Goal: Information Seeking & Learning: Learn about a topic

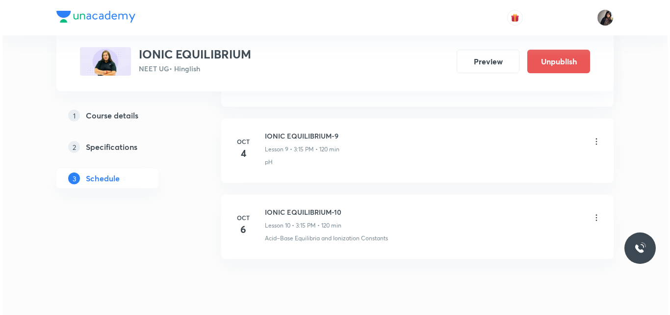
scroll to position [1186, 0]
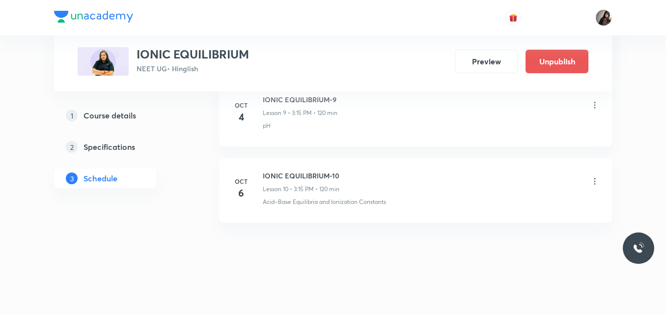
click at [595, 183] on icon at bounding box center [594, 181] width 10 height 10
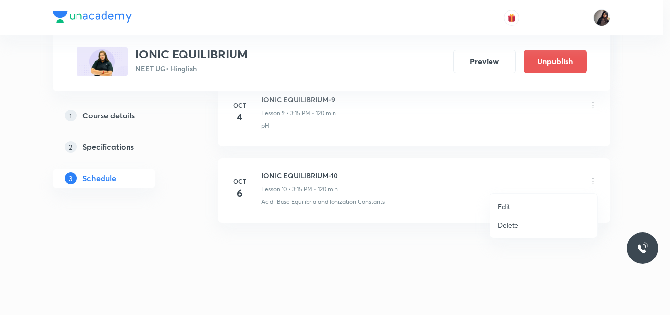
click at [511, 207] on li "Edit" at bounding box center [543, 206] width 107 height 18
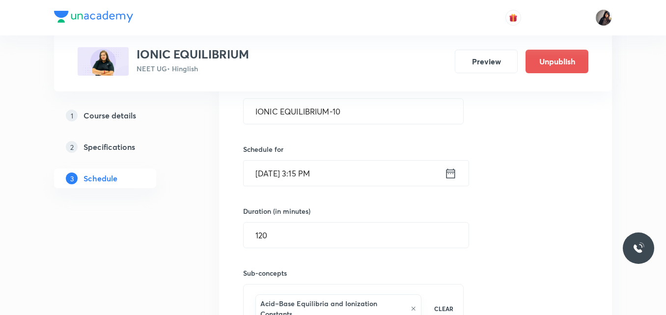
scroll to position [958, 0]
click at [274, 178] on input "Oct 6, 2025, 3:15 PM" at bounding box center [343, 174] width 201 height 25
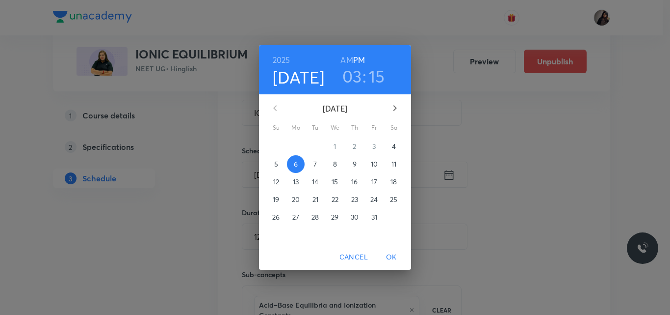
click at [316, 162] on p "7" at bounding box center [315, 164] width 3 height 10
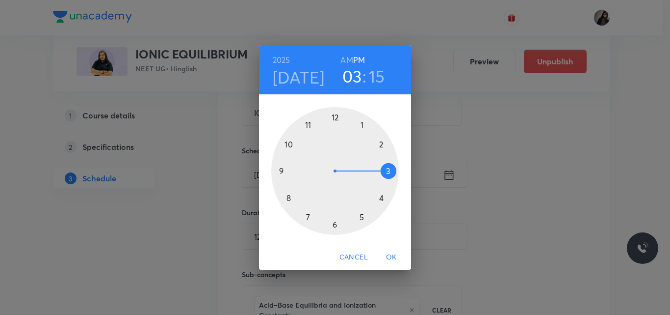
click at [394, 253] on span "OK" at bounding box center [392, 257] width 24 height 12
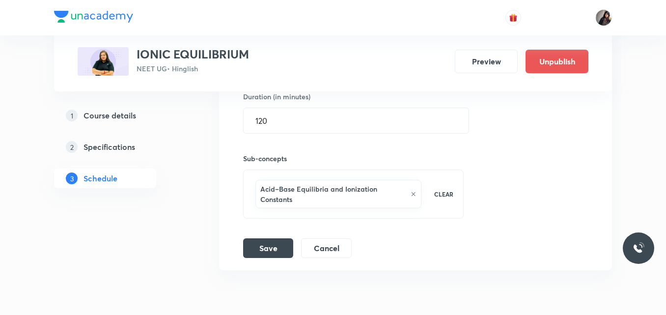
scroll to position [1074, 0]
click at [261, 248] on button "Save" at bounding box center [268, 247] width 50 height 20
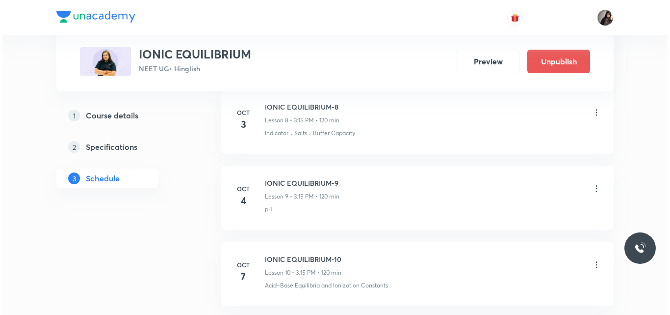
scroll to position [777, 0]
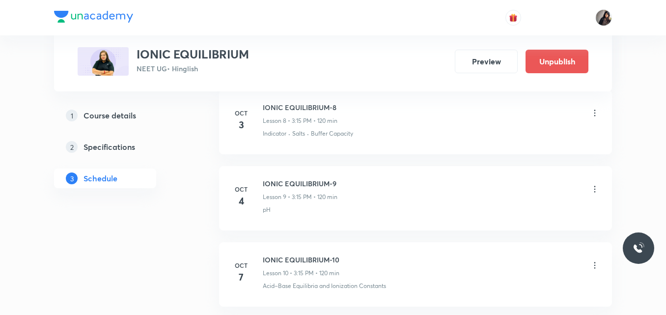
click at [596, 187] on icon at bounding box center [594, 189] width 10 height 10
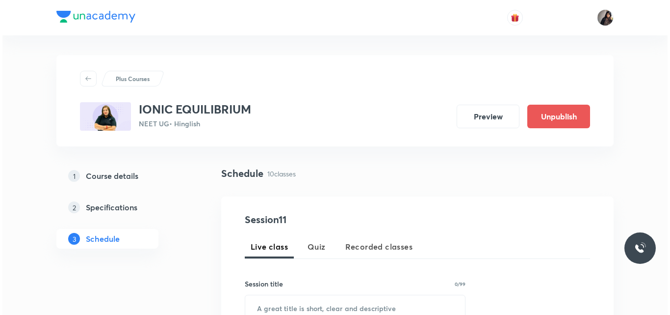
scroll to position [1108, 0]
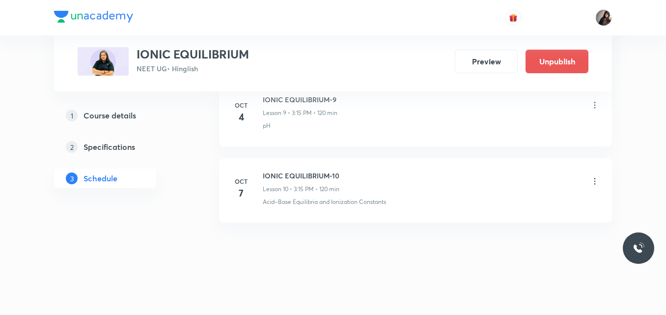
click at [593, 106] on icon at bounding box center [594, 105] width 10 height 10
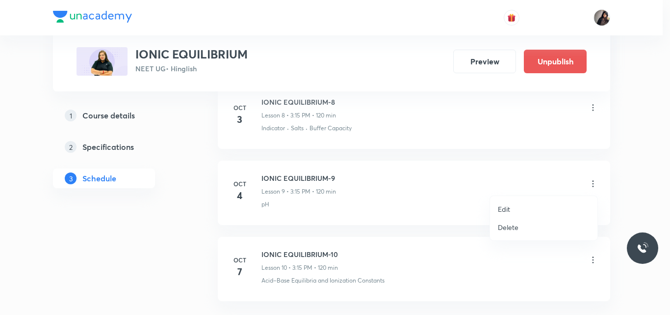
click at [508, 131] on div at bounding box center [335, 157] width 670 height 315
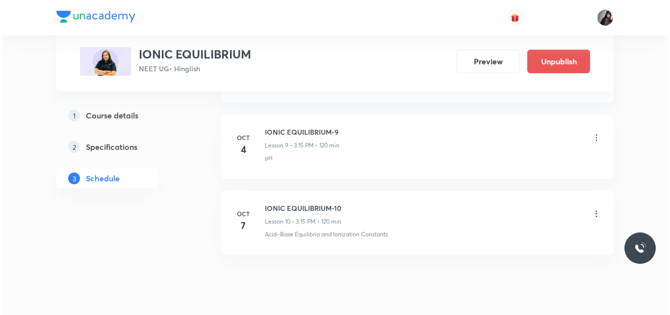
scroll to position [1157, 0]
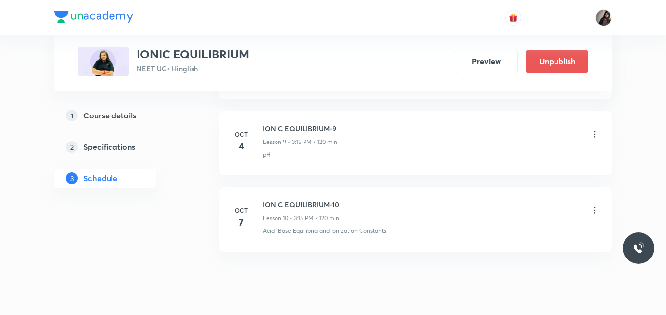
click at [595, 133] on icon at bounding box center [594, 134] width 10 height 10
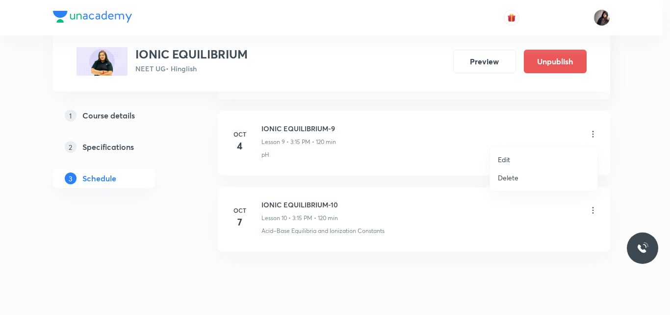
click at [503, 158] on p "Edit" at bounding box center [504, 159] width 12 height 10
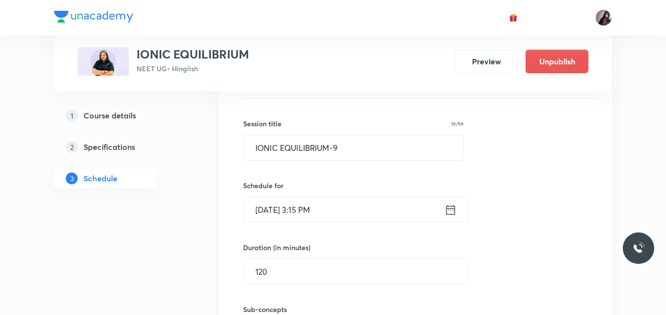
scroll to position [844, 0]
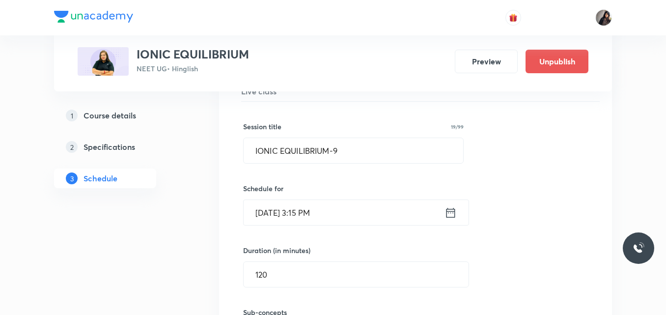
click at [274, 215] on input "Oct 4, 2025, 3:15 PM" at bounding box center [343, 212] width 201 height 25
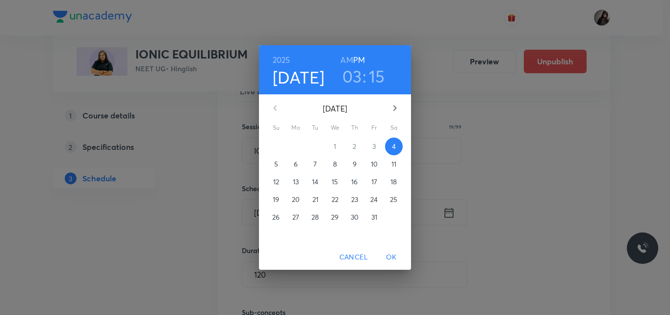
click at [296, 166] on p "6" at bounding box center [296, 164] width 4 height 10
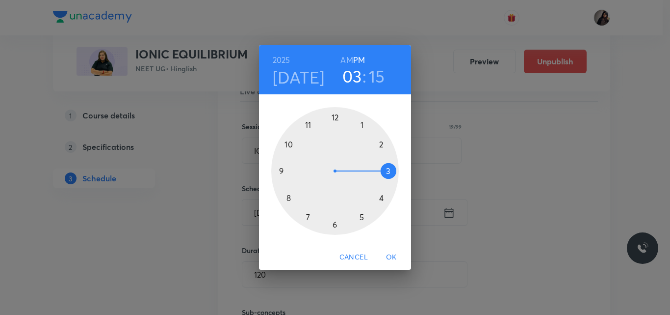
click at [389, 257] on span "OK" at bounding box center [392, 257] width 24 height 12
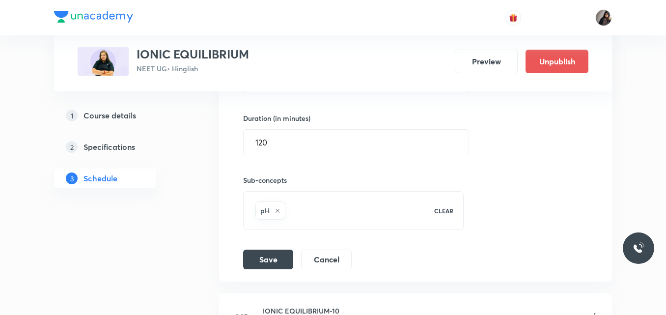
scroll to position [976, 0]
click at [272, 256] on button "Save" at bounding box center [268, 258] width 50 height 20
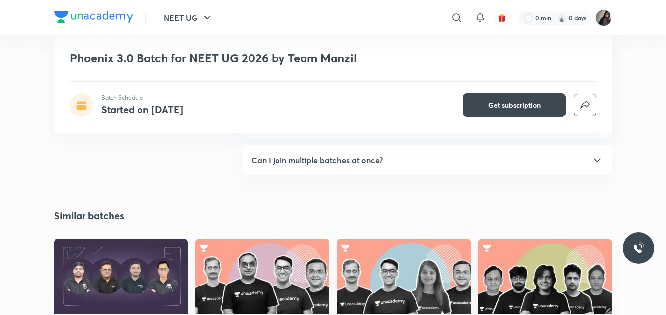
scroll to position [1890, 0]
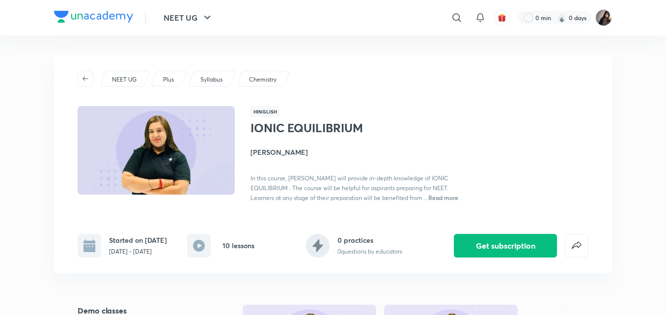
click at [451, 116] on div "Hinglish IONIC EQUILIBRIUM [PERSON_NAME] In this course, [PERSON_NAME] will pro…" at bounding box center [419, 154] width 338 height 96
click at [456, 15] on icon at bounding box center [457, 18] width 12 height 12
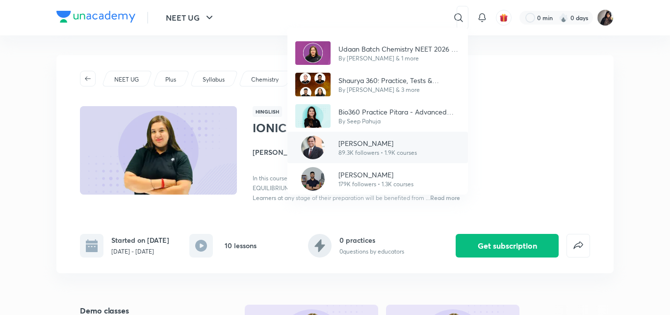
click at [362, 140] on p "Ramesh Sharda" at bounding box center [378, 143] width 79 height 10
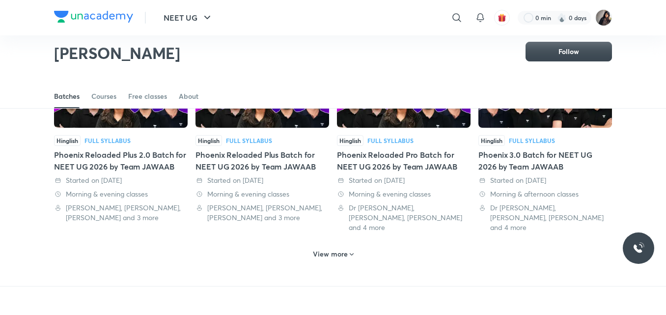
scroll to position [487, 0]
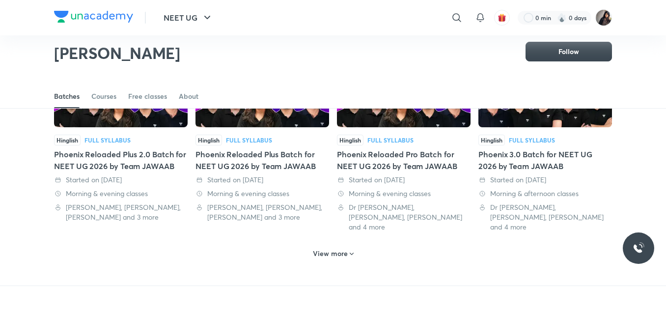
click at [332, 248] on h6 "View more" at bounding box center [330, 253] width 35 height 10
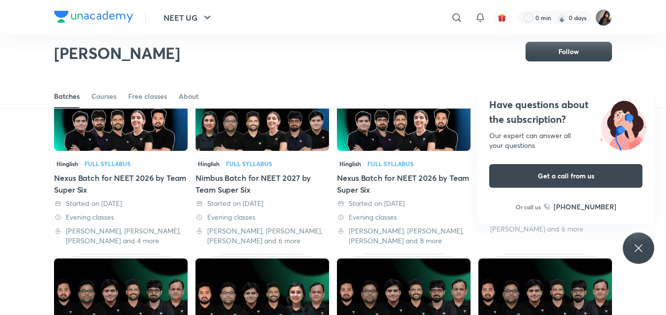
scroll to position [845, 0]
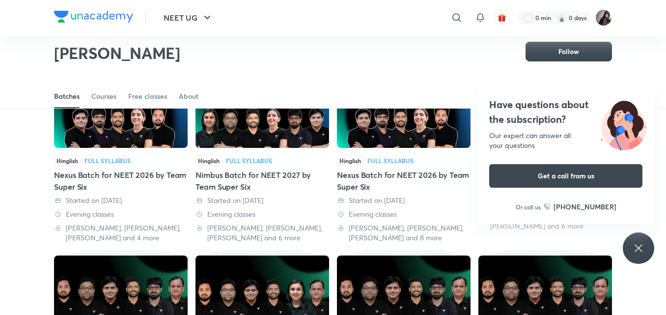
click at [633, 252] on icon at bounding box center [638, 248] width 12 height 12
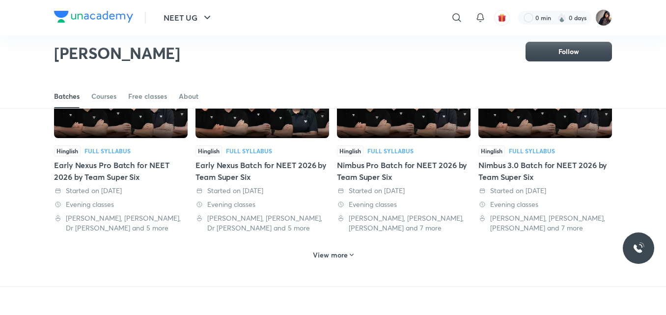
scroll to position [1040, 0]
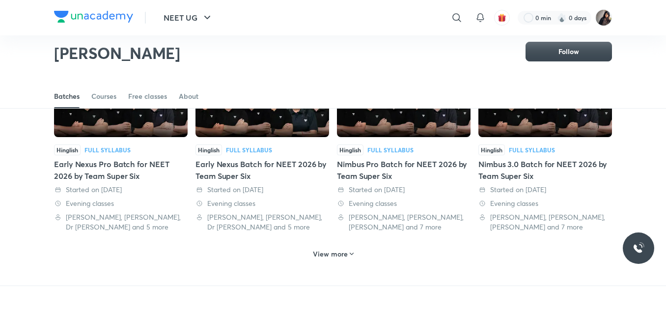
click at [332, 249] on h6 "View more" at bounding box center [330, 254] width 35 height 10
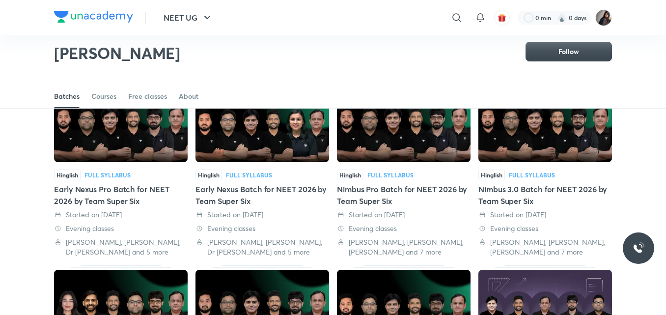
scroll to position [1015, 0]
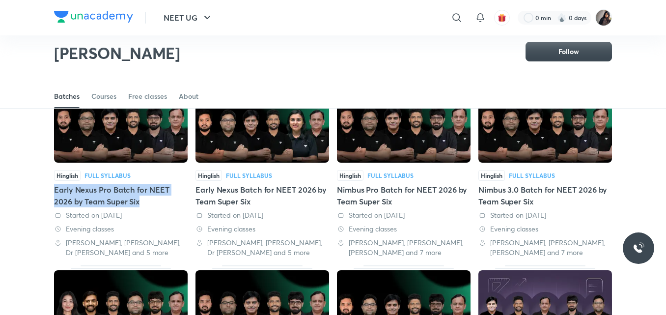
drag, startPoint x: 147, startPoint y: 181, endPoint x: 53, endPoint y: 171, distance: 94.8
click at [53, 171] on div "Hinglish Full Syllabus Phoenix 4.0 Batch for NEET UG 2026 by Team Super Six Sta…" at bounding box center [333, 1] width 666 height 1763
copy div "Early Nexus Pro Batch for NEET 2026 by Team Super Six"
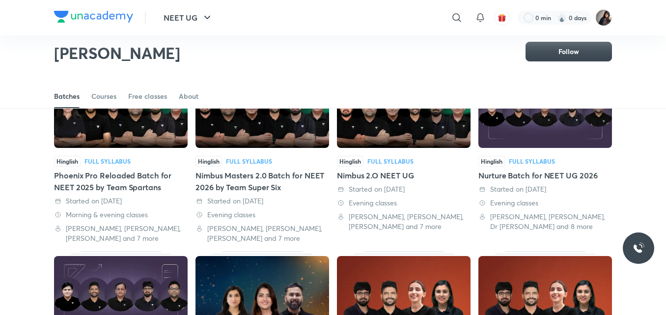
scroll to position [1212, 0]
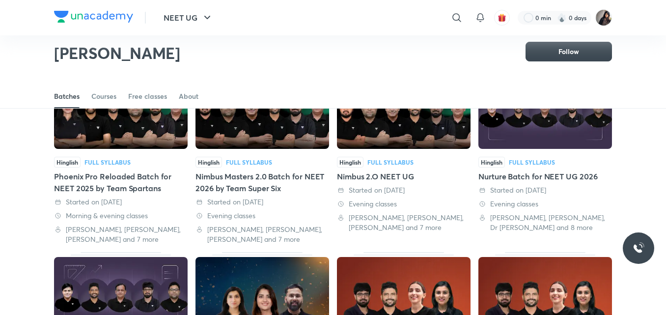
click at [543, 170] on div "Nurture Batch for NEET UG 2026" at bounding box center [545, 176] width 134 height 12
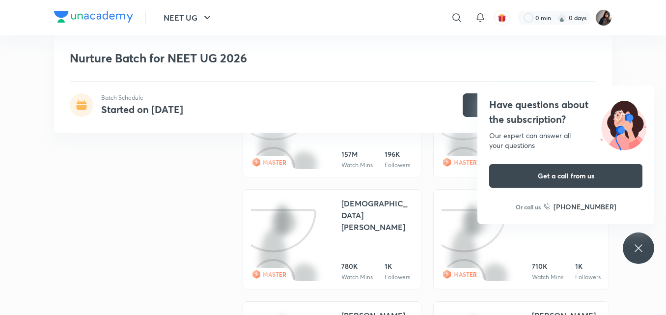
scroll to position [1295, 0]
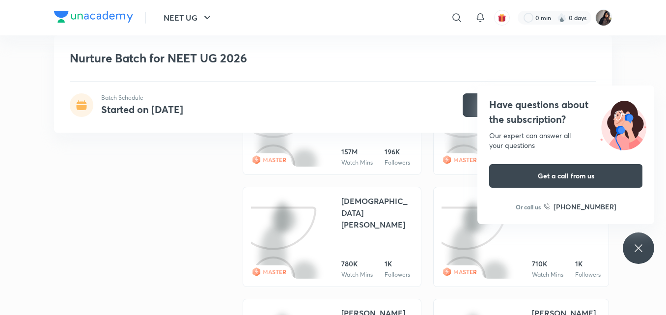
click at [630, 250] on div "Have questions about the subscription? Our expert can answer all your questions…" at bounding box center [637, 247] width 31 height 31
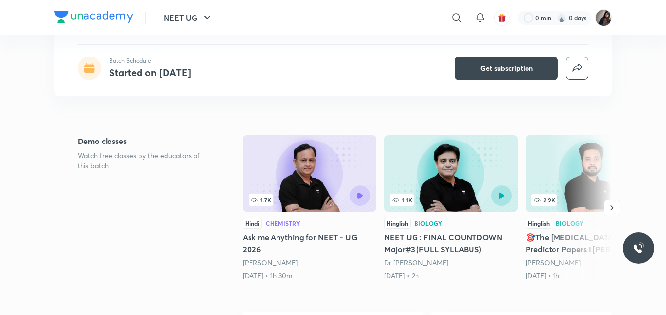
scroll to position [0, 0]
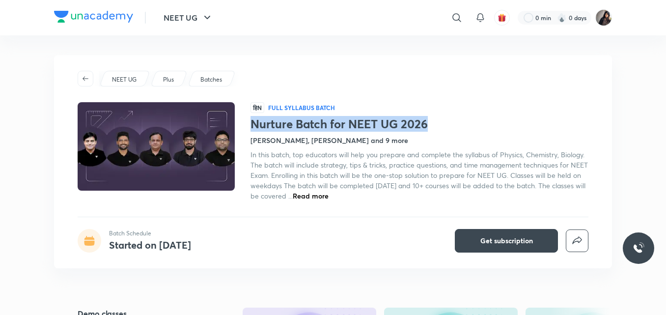
drag, startPoint x: 427, startPoint y: 124, endPoint x: 253, endPoint y: 128, distance: 174.3
click at [253, 128] on h1 "Nurture Batch for NEET UG 2026" at bounding box center [419, 124] width 338 height 14
copy h1 "Nurture Batch for NEET UG 2026"
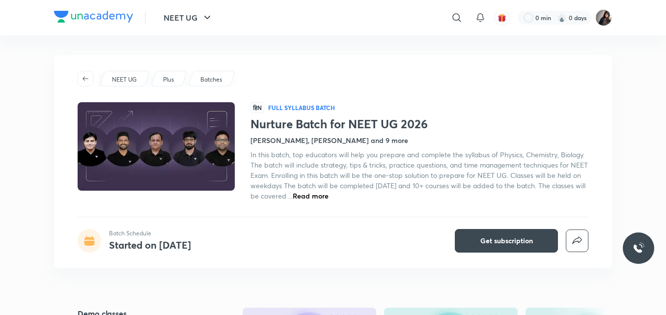
click at [263, 63] on div "NEET UG Plus Batches हिN Full Syllabus Batch Nurture Batch for NEET UG 2026 Pra…" at bounding box center [333, 161] width 558 height 213
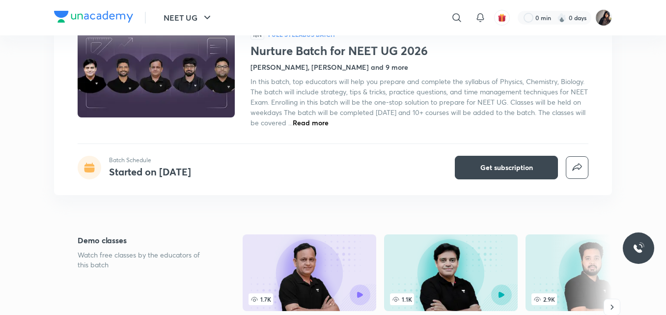
scroll to position [74, 0]
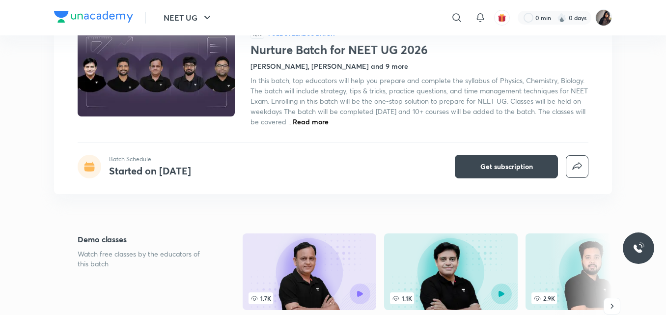
click at [328, 121] on span "Read more" at bounding box center [311, 121] width 36 height 9
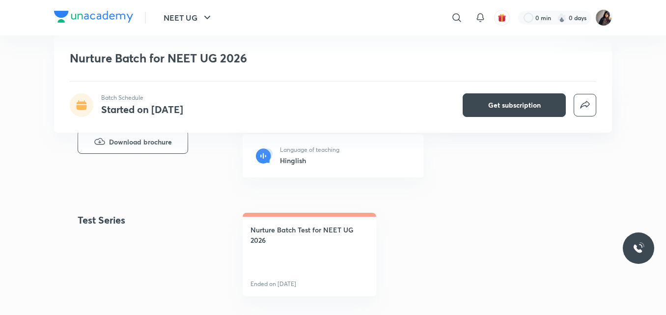
scroll to position [402, 0]
click at [137, 138] on span "Download brochure" at bounding box center [140, 140] width 63 height 11
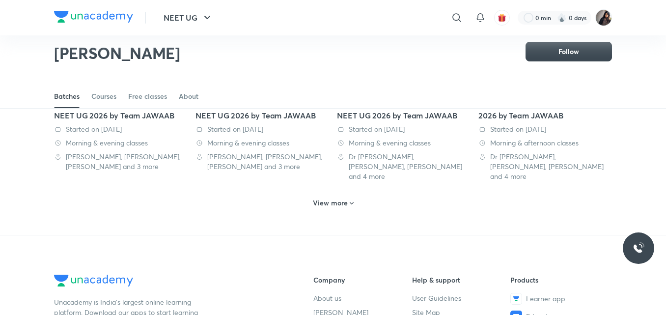
scroll to position [547, 0]
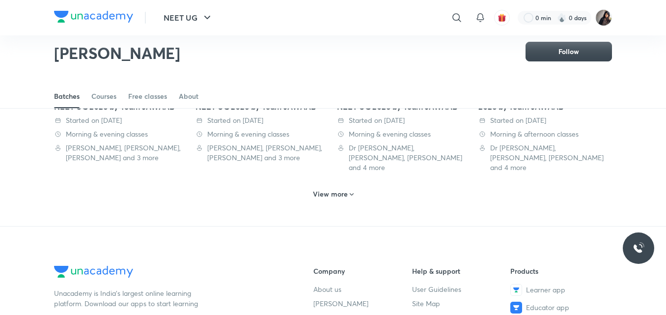
click at [327, 189] on h6 "View more" at bounding box center [330, 194] width 35 height 10
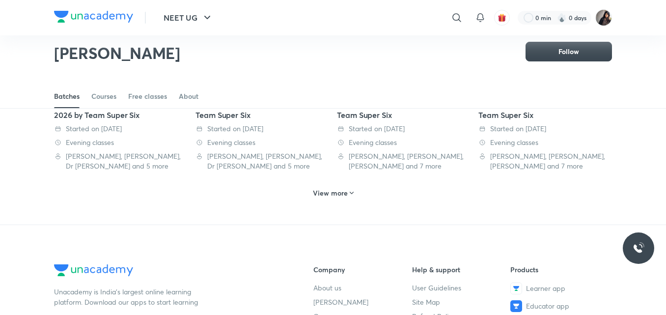
scroll to position [1101, 0]
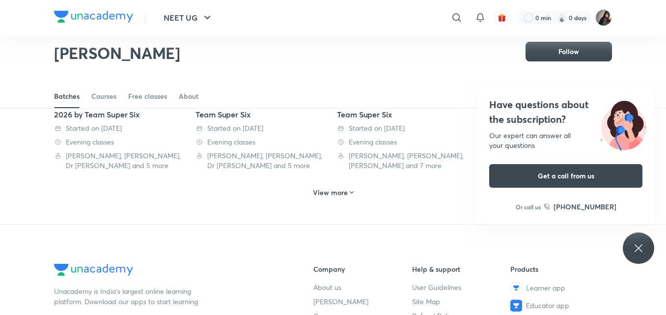
click at [312, 184] on div "View more" at bounding box center [333, 192] width 49 height 16
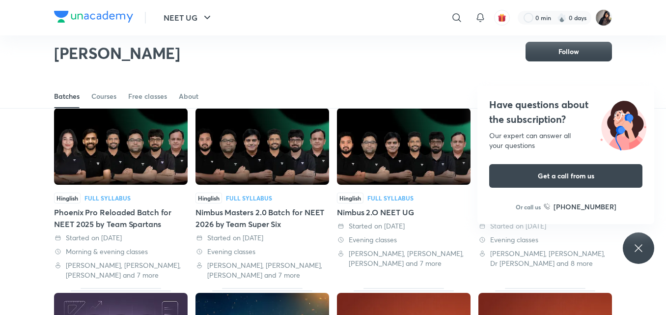
scroll to position [1186, 0]
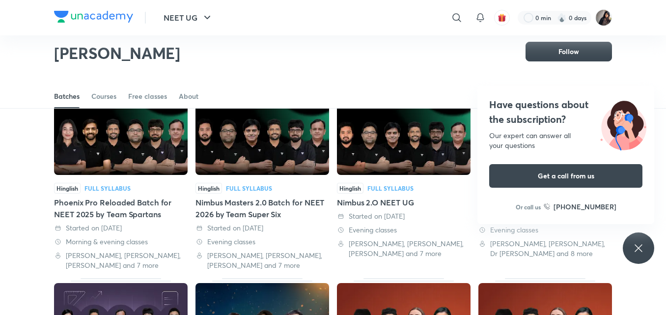
click at [642, 248] on icon at bounding box center [638, 248] width 12 height 12
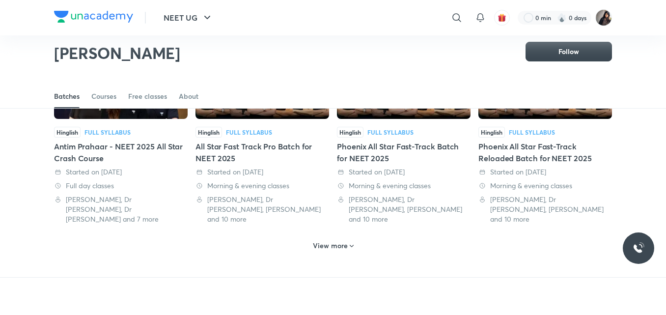
scroll to position [1625, 0]
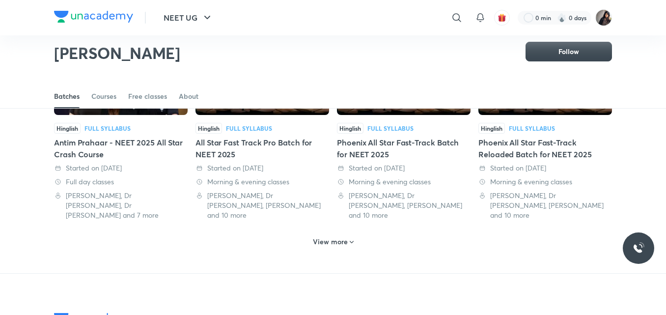
click at [336, 237] on h6 "View more" at bounding box center [330, 242] width 35 height 10
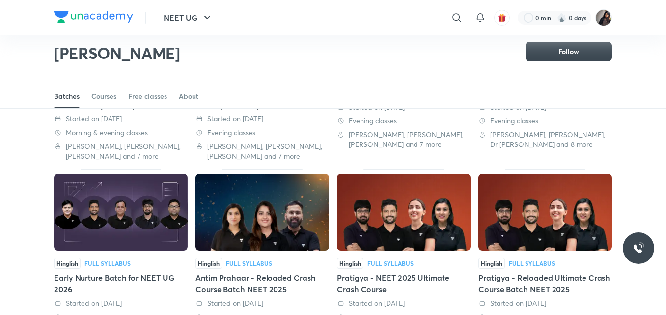
scroll to position [1296, 0]
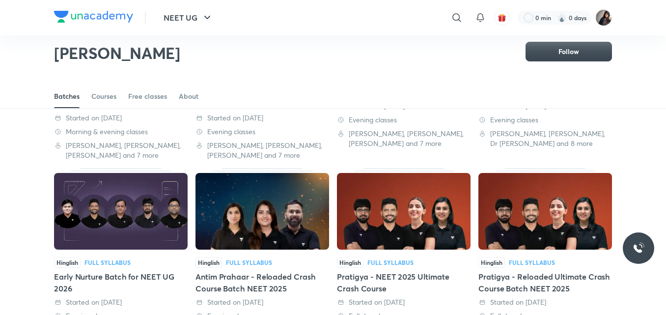
click at [136, 270] on div "Early Nurture Batch for NEET UG 2026" at bounding box center [121, 282] width 134 height 24
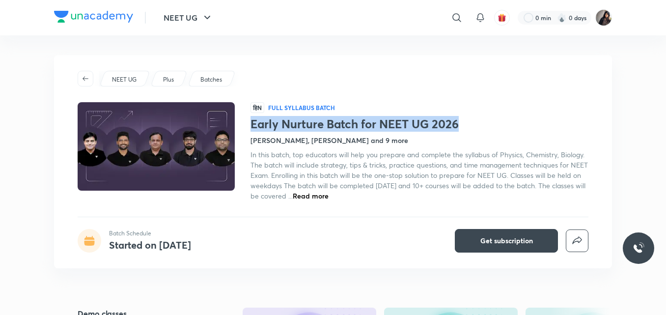
drag, startPoint x: 459, startPoint y: 122, endPoint x: 251, endPoint y: 125, distance: 208.1
click at [251, 125] on h1 "Early Nurture Batch for NEET UG 2026" at bounding box center [419, 124] width 338 height 14
copy h1 "Early Nurture Batch for NEET UG 2026"
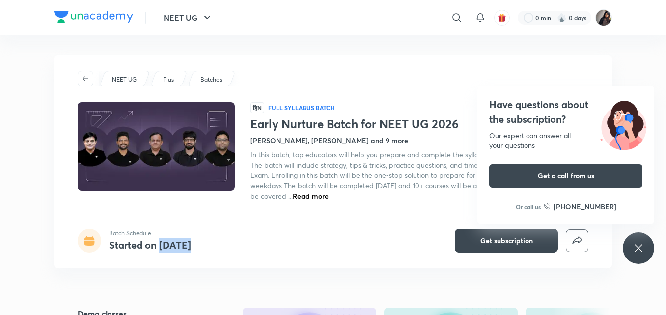
drag, startPoint x: 200, startPoint y: 250, endPoint x: 158, endPoint y: 243, distance: 42.8
click at [158, 243] on div "Batch Schedule Started on Mar 20" at bounding box center [144, 241] width 133 height 24
click at [242, 64] on div "NEET UG Plus Batches हिN Full Syllabus Batch Early Nurture Batch for NEET UG 20…" at bounding box center [333, 161] width 558 height 213
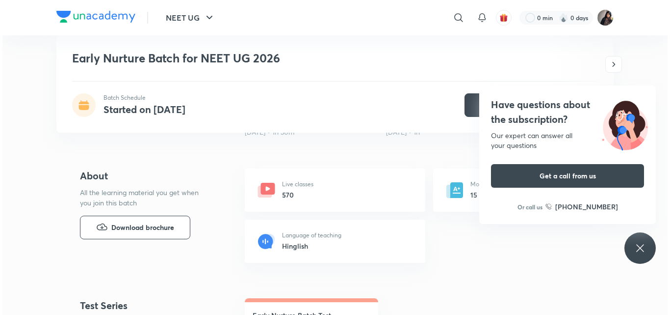
scroll to position [317, 0]
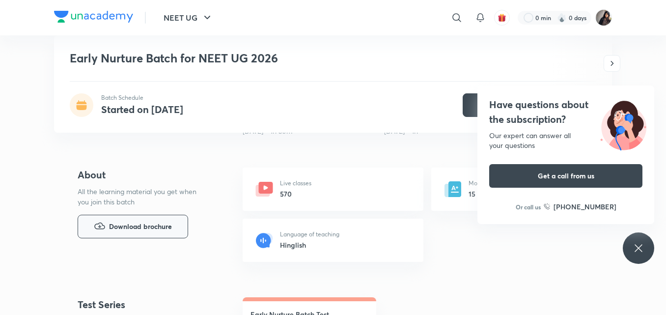
click at [168, 229] on span "Download brochure" at bounding box center [140, 226] width 63 height 11
click at [448, 21] on div at bounding box center [457, 18] width 20 height 20
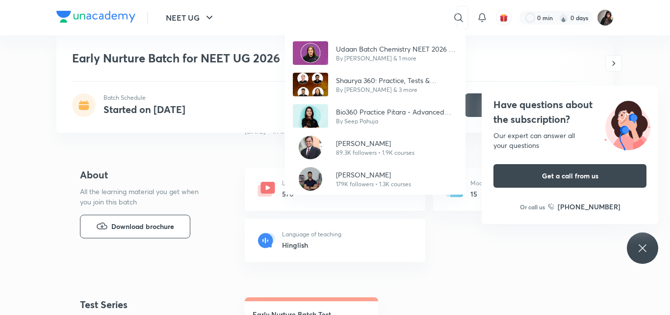
click at [376, 19] on div "Udaan Batch Chemistry NEET 2026 - Sonali Malik By Sonali Malik & 1 more Shaurya…" at bounding box center [335, 157] width 670 height 315
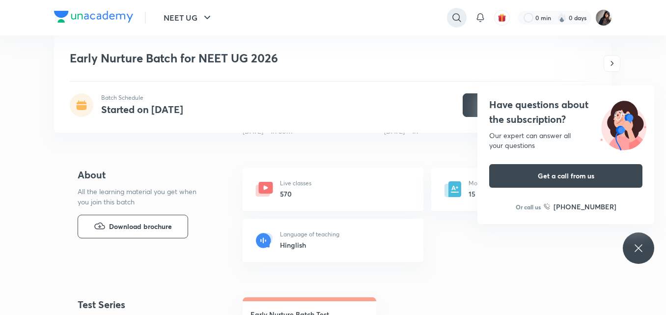
click at [454, 15] on icon at bounding box center [457, 18] width 12 height 12
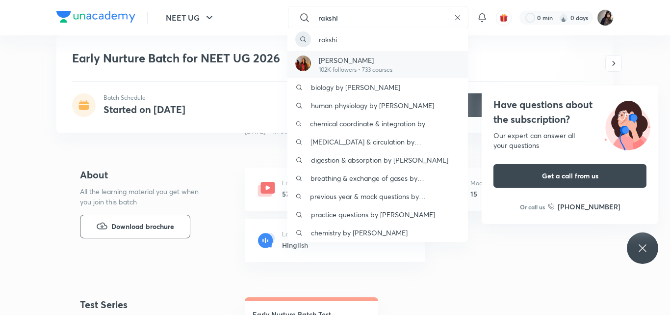
type input "rakshi"
click at [345, 61] on p "Dr. Rakshita Singh" at bounding box center [356, 60] width 74 height 10
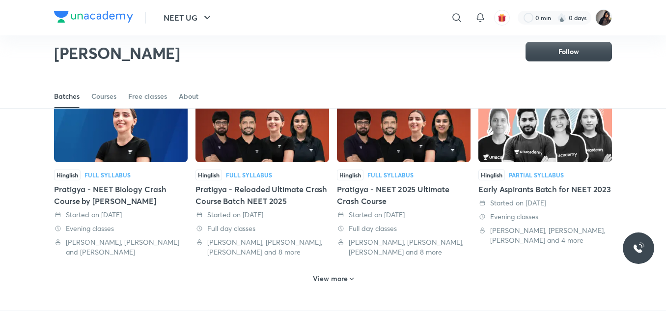
scroll to position [463, 0]
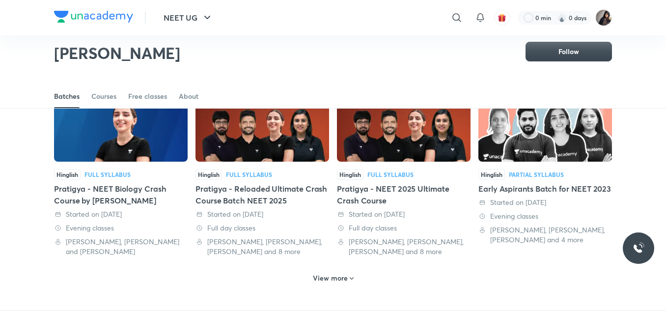
click at [327, 273] on h6 "View more" at bounding box center [330, 278] width 35 height 10
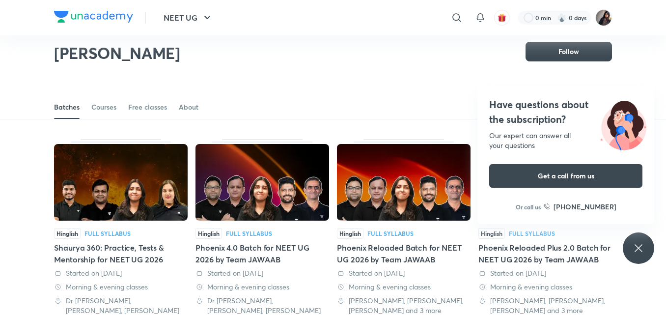
scroll to position [0, 0]
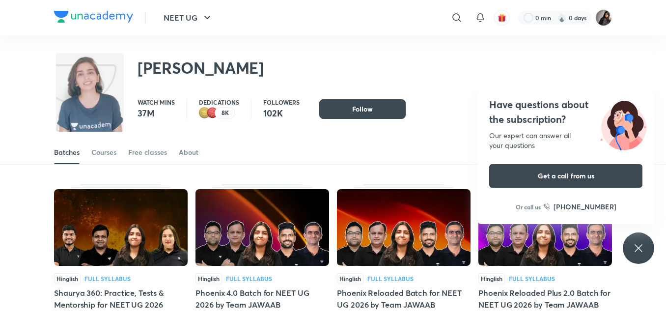
click at [115, 292] on div "Shaurya 360: Practice, Tests & Mentorship for NEET UG 2026" at bounding box center [121, 299] width 134 height 24
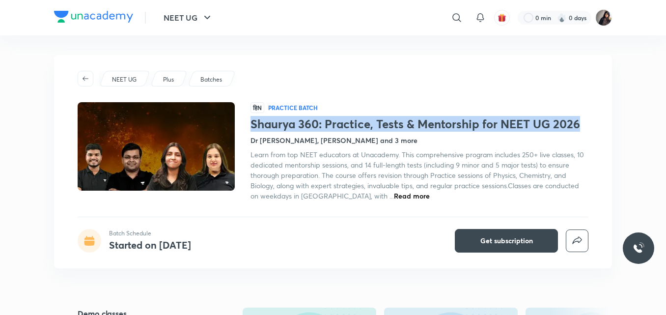
drag, startPoint x: 250, startPoint y: 122, endPoint x: 583, endPoint y: 118, distance: 332.8
click at [583, 118] on h1 "Shaurya 360: Practice, Tests & Mentorship for NEET UG 2026" at bounding box center [419, 124] width 338 height 14
copy h1 "Shaurya 360: Practice, Tests & Mentorship for NEET UG 2026"
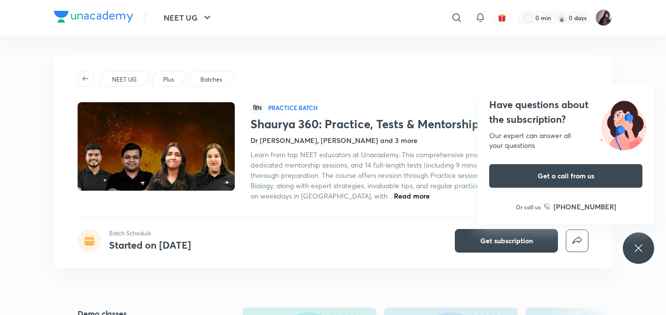
click at [278, 212] on div "NEET UG Plus Batches हिN Practice Batch Shaurya 360: Practice, Tests & Mentorsh…" at bounding box center [333, 161] width 558 height 213
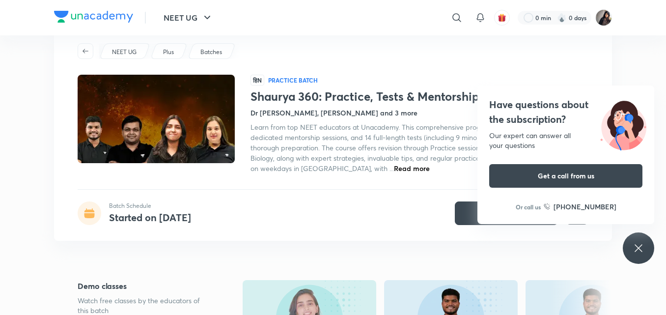
scroll to position [51, 0]
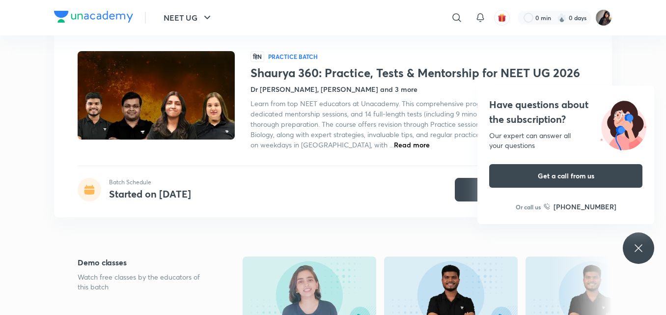
click at [635, 245] on icon at bounding box center [638, 248] width 12 height 12
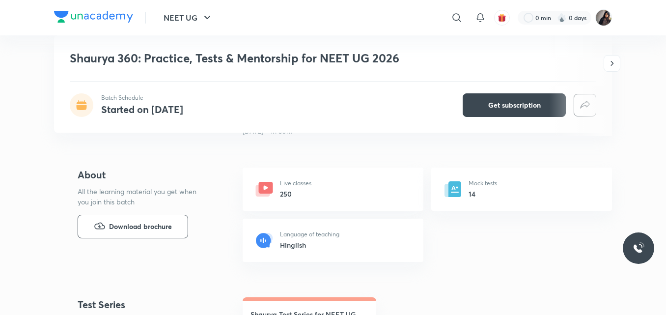
scroll to position [289, 0]
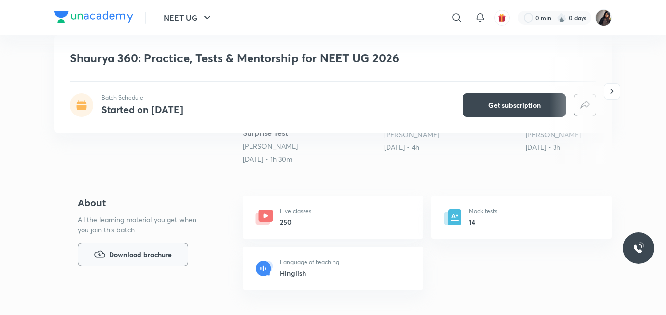
click at [128, 253] on span "Download brochure" at bounding box center [140, 254] width 63 height 11
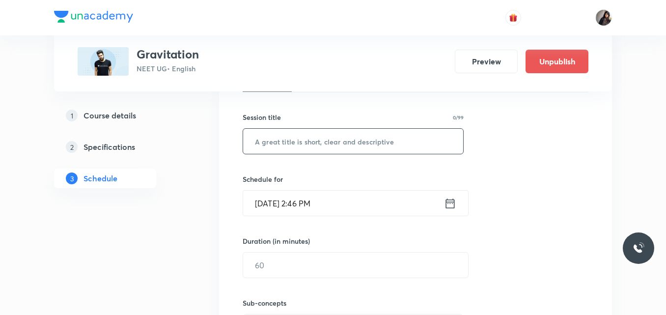
click at [289, 147] on input "text" at bounding box center [353, 141] width 220 height 25
paste input "Gravitation 9"
type input "Gravitation 9"
click at [274, 203] on input "[DATE] 2:46 PM" at bounding box center [343, 202] width 201 height 25
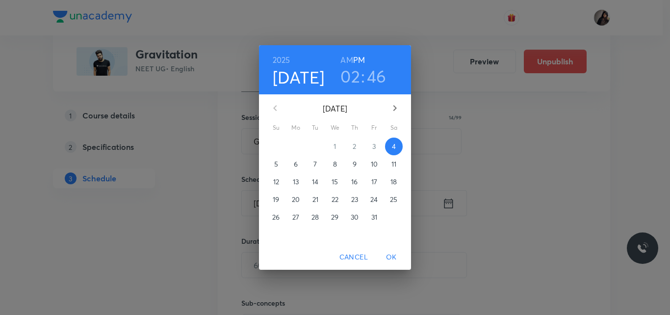
click at [276, 165] on p "5" at bounding box center [276, 164] width 4 height 10
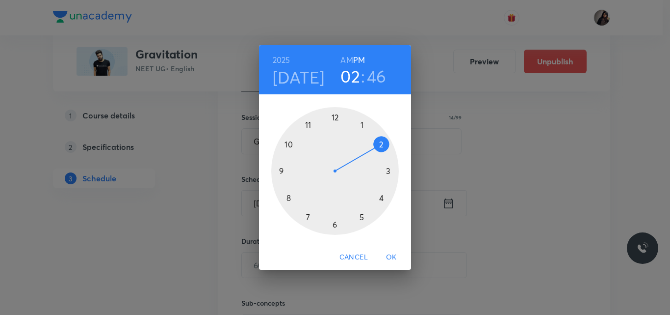
click at [335, 225] on div at bounding box center [335, 171] width 128 height 128
click at [336, 118] on div at bounding box center [335, 171] width 128 height 128
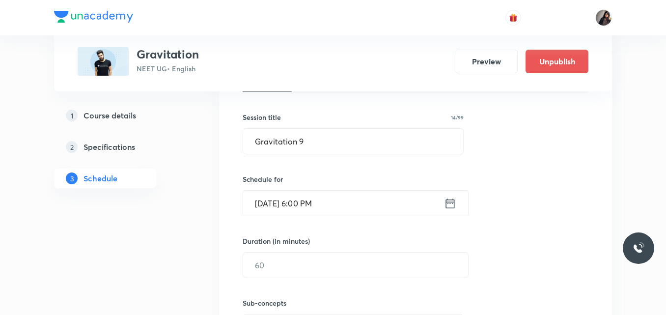
click at [324, 207] on input "[DATE] 6:00 PM" at bounding box center [343, 202] width 201 height 25
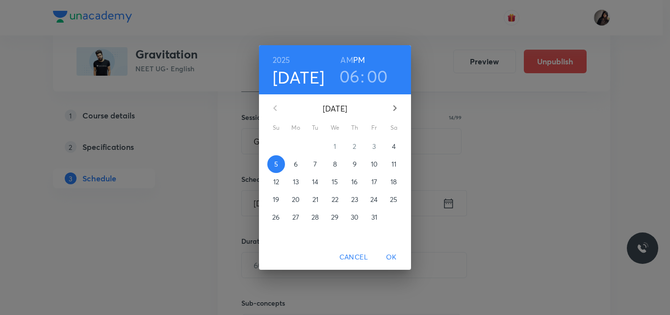
click at [347, 57] on h6 "AM" at bounding box center [347, 60] width 12 height 14
click at [392, 255] on span "OK" at bounding box center [392, 257] width 24 height 12
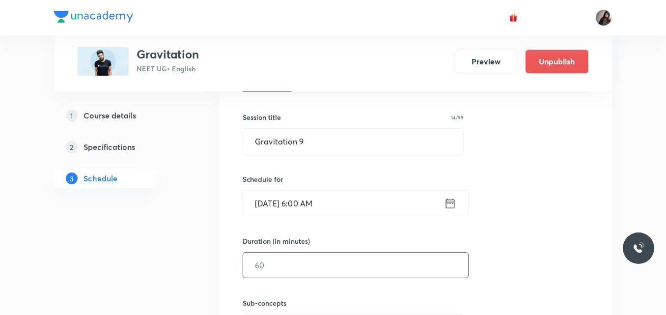
click at [287, 268] on input "text" at bounding box center [355, 264] width 225 height 25
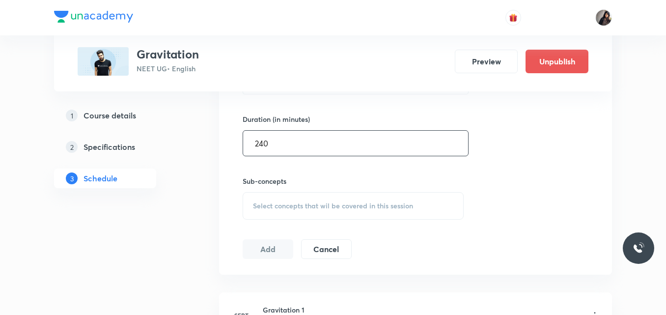
scroll to position [367, 0]
type input "240"
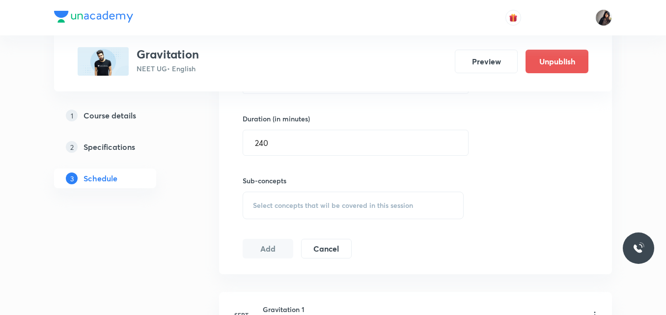
click at [287, 203] on span "Select concepts that wil be covered in this session" at bounding box center [333, 205] width 160 height 8
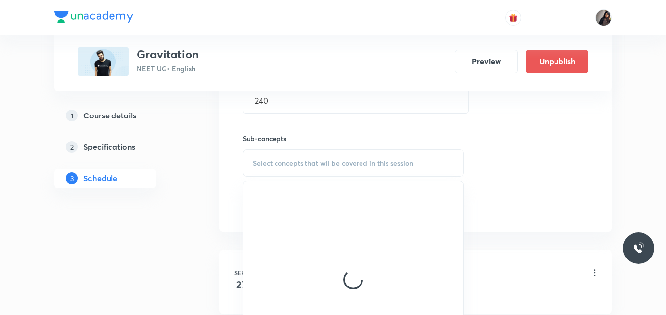
scroll to position [416, 0]
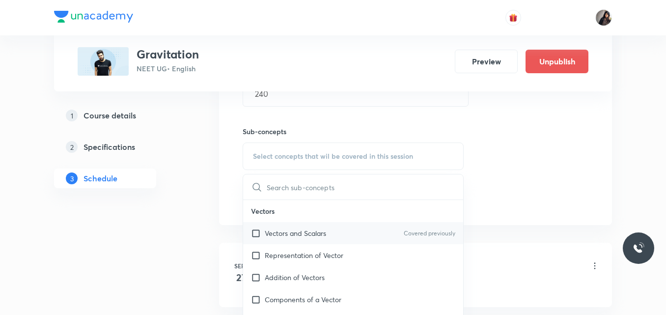
click at [310, 229] on p "Vectors and Scalars" at bounding box center [295, 233] width 61 height 10
checkbox input "true"
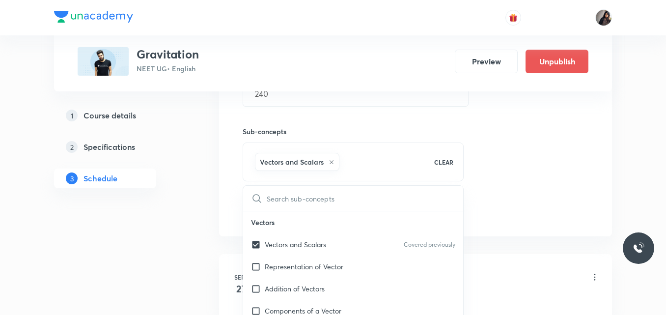
click at [540, 162] on div "Session 9 Live class Quiz Recorded classes Session title 14/99 Gravitation 9 ​ …" at bounding box center [415, 47] width 346 height 346
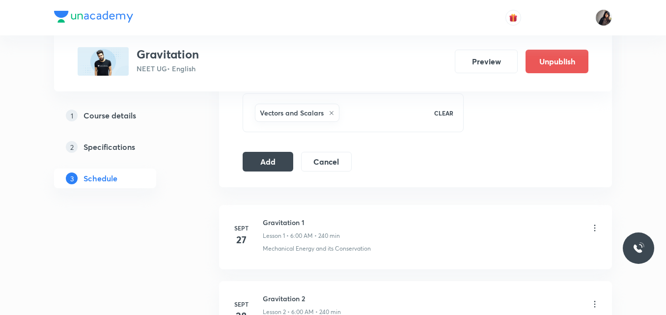
scroll to position [466, 0]
click at [271, 157] on button "Add" at bounding box center [267, 160] width 51 height 20
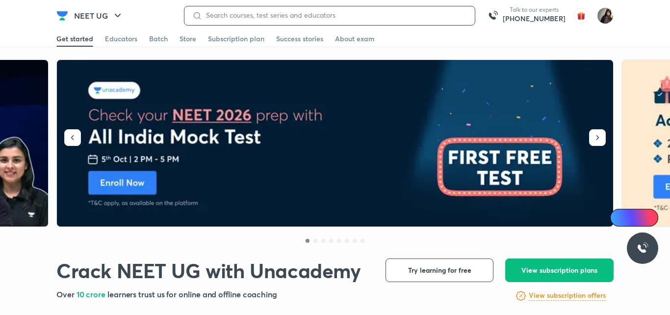
click at [269, 15] on input at bounding box center [334, 15] width 265 height 8
type input "only bio batch"
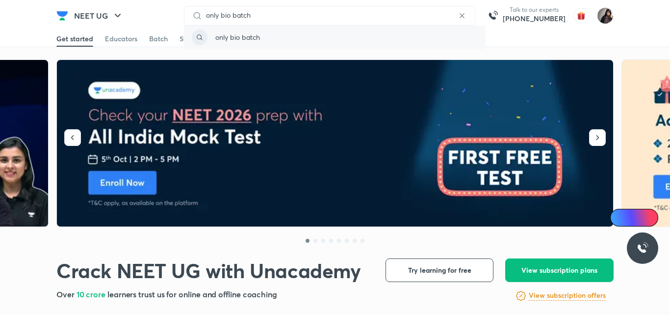
click at [264, 32] on div "only bio batch" at bounding box center [335, 38] width 302 height 24
